Goal: Task Accomplishment & Management: Manage account settings

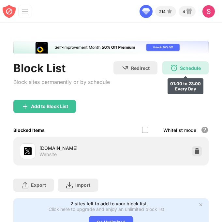
click at [187, 70] on div "Schedule" at bounding box center [190, 68] width 21 height 6
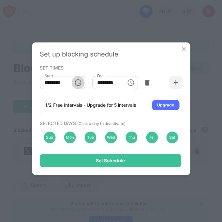
click at [80, 81] on icon "Choose time, selected time is 1:00 AM" at bounding box center [78, 83] width 8 height 8
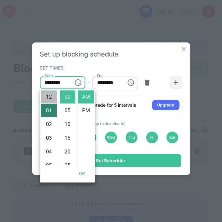
click at [45, 102] on li "12" at bounding box center [49, 96] width 16 height 13
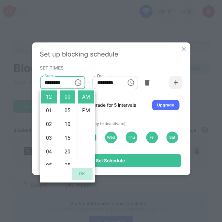
click at [82, 175] on button "OK" at bounding box center [82, 174] width 21 height 12
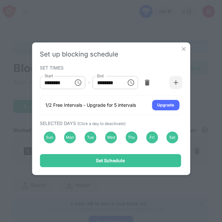
click at [130, 82] on icon "Choose time, selected time is 11:00 PM" at bounding box center [131, 83] width 8 height 8
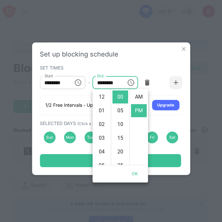
scroll to position [14, 0]
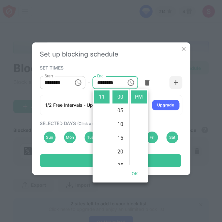
click at [77, 83] on icon "Choose time, selected time is 12:00 AM" at bounding box center [78, 83] width 8 height 8
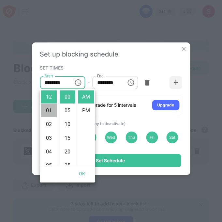
click at [48, 110] on li "01" at bounding box center [49, 110] width 16 height 13
type input "********"
click at [126, 86] on button "Choose time, selected time is 11:00 PM" at bounding box center [131, 82] width 13 height 13
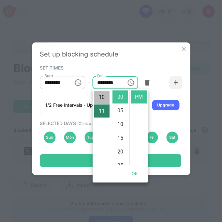
click at [103, 94] on li "10" at bounding box center [102, 97] width 16 height 13
type input "********"
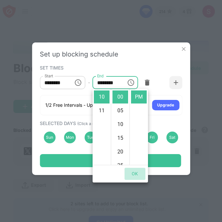
click at [132, 176] on button "OK" at bounding box center [135, 174] width 21 height 12
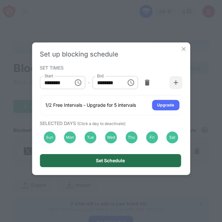
click at [144, 164] on div "Set Schedule" at bounding box center [110, 160] width 141 height 13
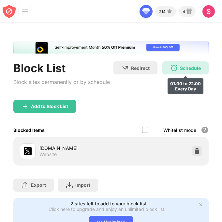
click at [170, 63] on div "Schedule 01:00 to 22:00 Every Day" at bounding box center [185, 67] width 46 height 13
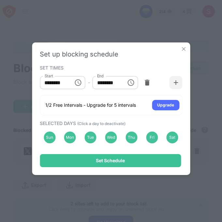
click at [184, 49] on img at bounding box center [183, 49] width 7 height 7
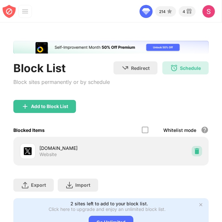
click at [197, 156] on div at bounding box center [197, 151] width 10 height 10
